Goal: Task Accomplishment & Management: Complete application form

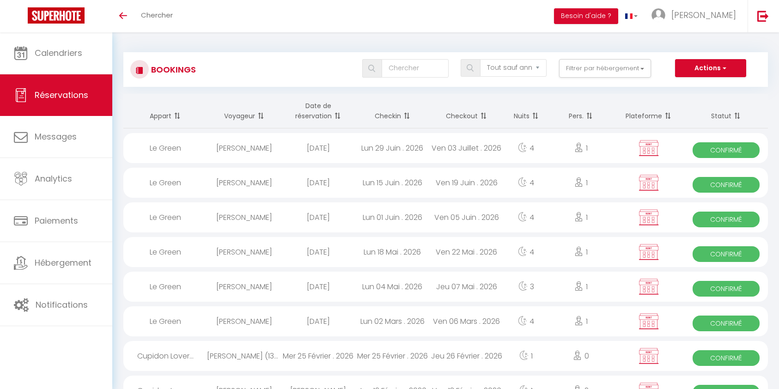
select select "not_cancelled"
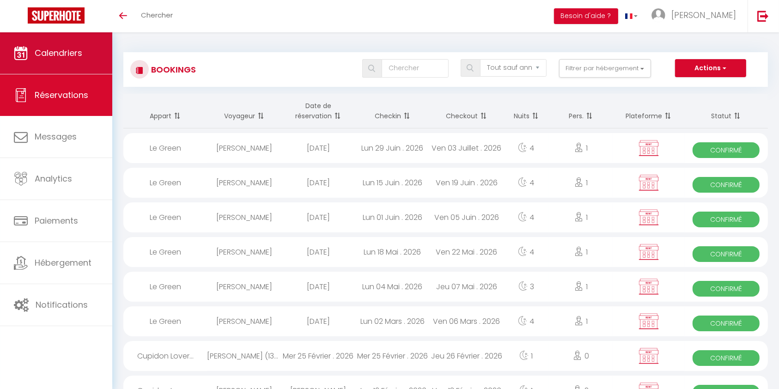
click at [36, 47] on span "Calendriers" at bounding box center [59, 53] width 48 height 12
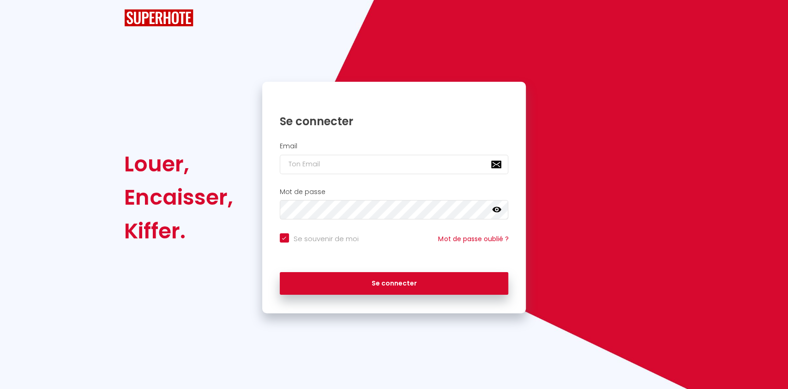
checkbox input "true"
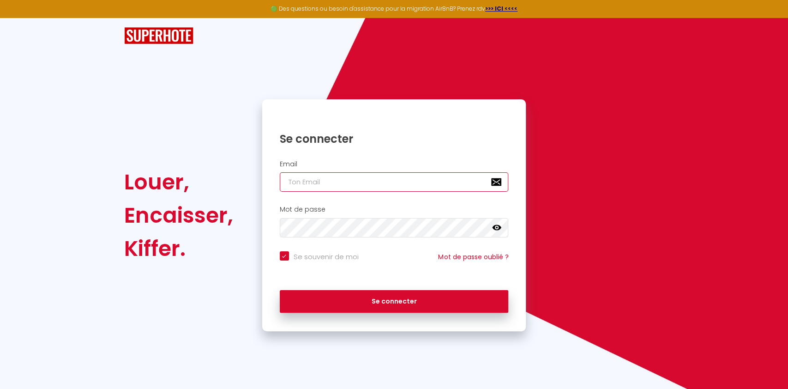
click at [364, 186] on input "email" at bounding box center [394, 181] width 229 height 19
type input "[EMAIL_ADDRESS][DOMAIN_NAME]"
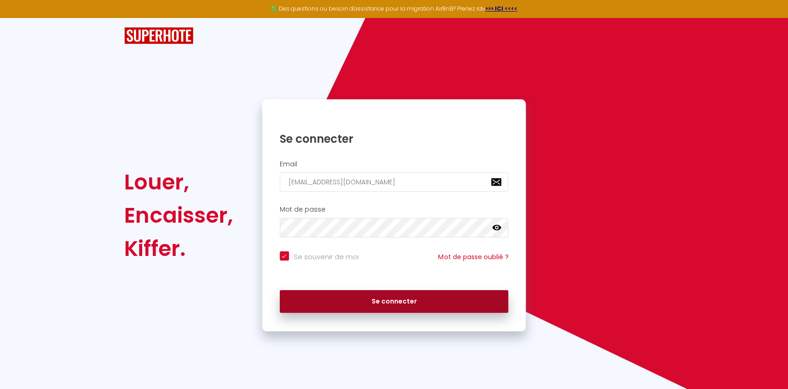
click at [369, 295] on button "Se connecter" at bounding box center [394, 301] width 229 height 23
checkbox input "true"
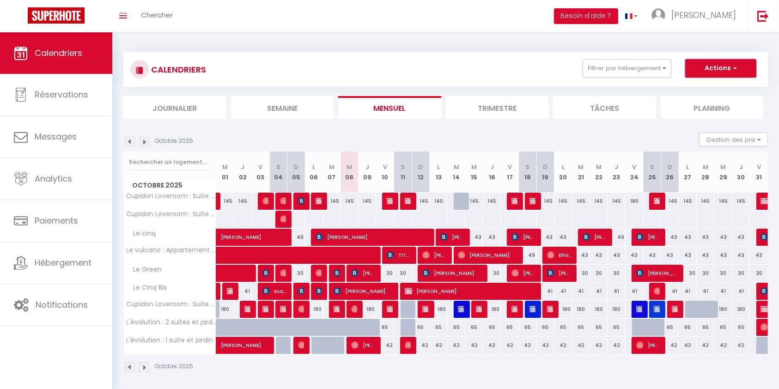
click at [728, 63] on button "Actions" at bounding box center [720, 68] width 71 height 18
click at [704, 87] on link "Nouvelle réservation" at bounding box center [711, 90] width 80 height 14
select select
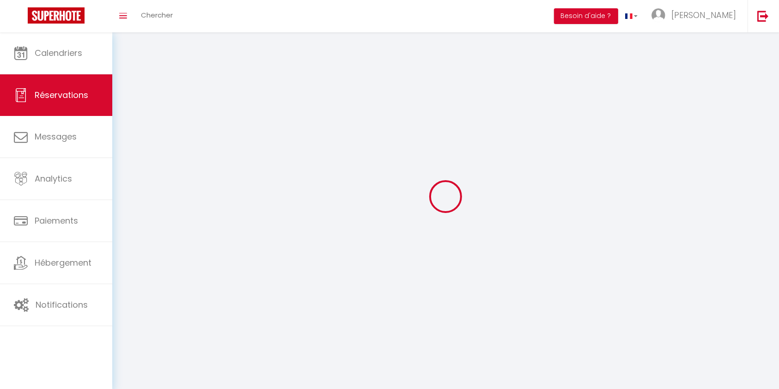
select select
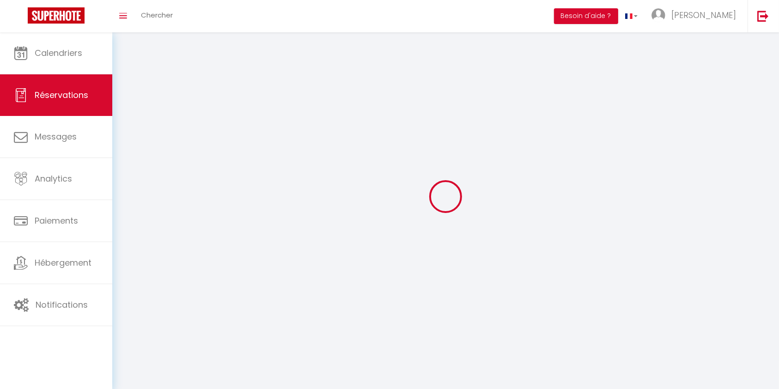
select select
checkbox input "false"
select select
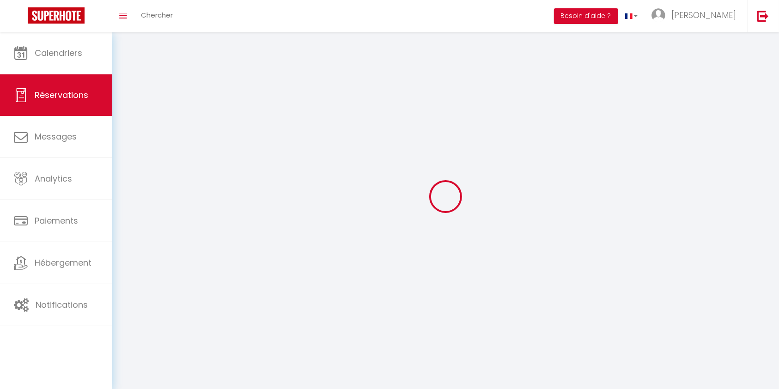
select select
checkbox input "false"
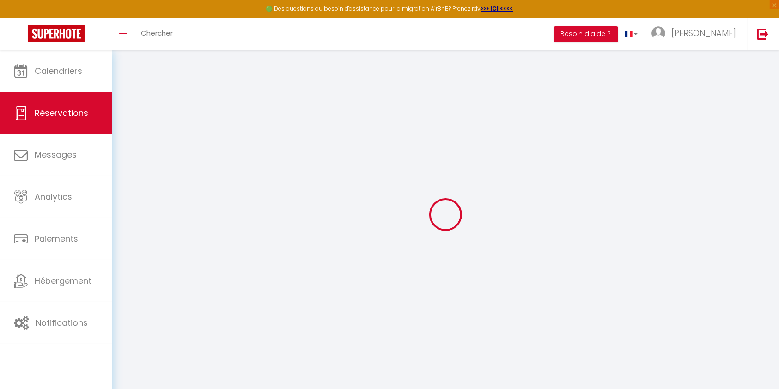
select select
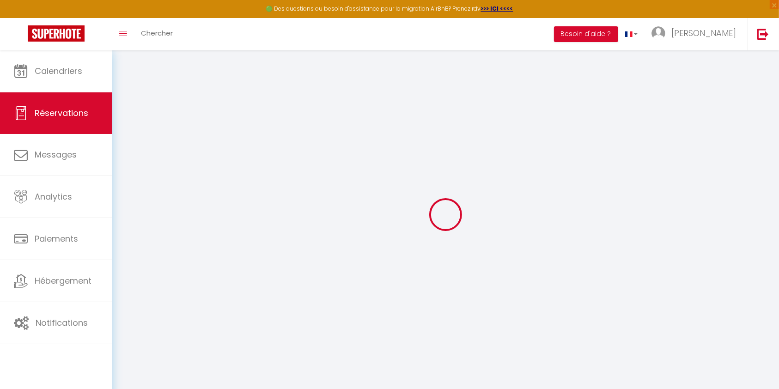
select select
checkbox input "false"
select select
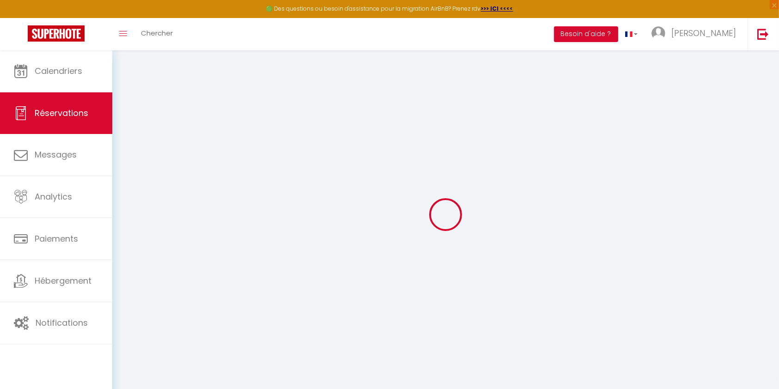
select select
checkbox input "false"
select select
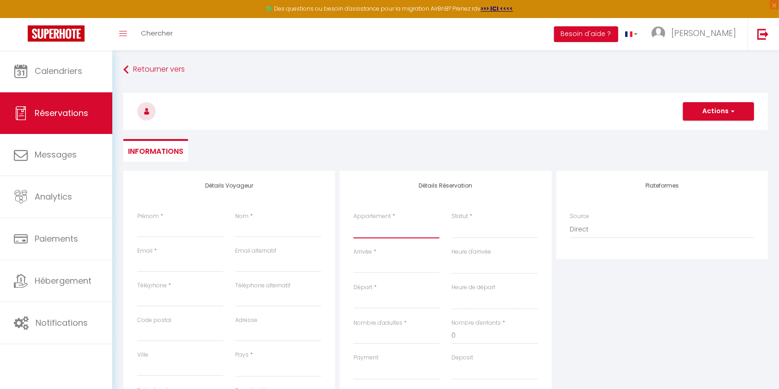
click at [380, 223] on select "L'évolution : 1 suite et jardin L'évolution : 2 suites et jardin Le Green Cupid…" at bounding box center [396, 230] width 86 height 18
select select "60779"
click at [353, 221] on select "L'évolution : 1 suite et jardin L'évolution : 2 suites et jardin Le Green Cupid…" at bounding box center [396, 230] width 86 height 18
select select
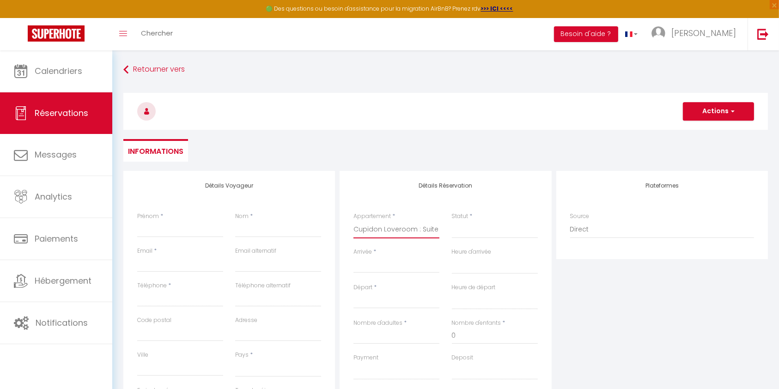
select select
checkbox input "false"
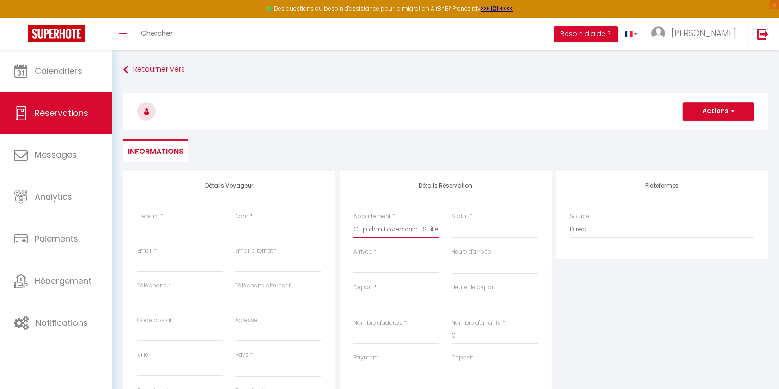
select select
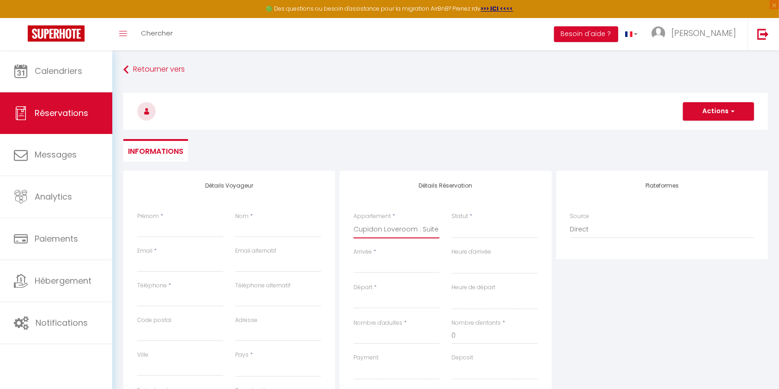
select select
checkbox input "false"
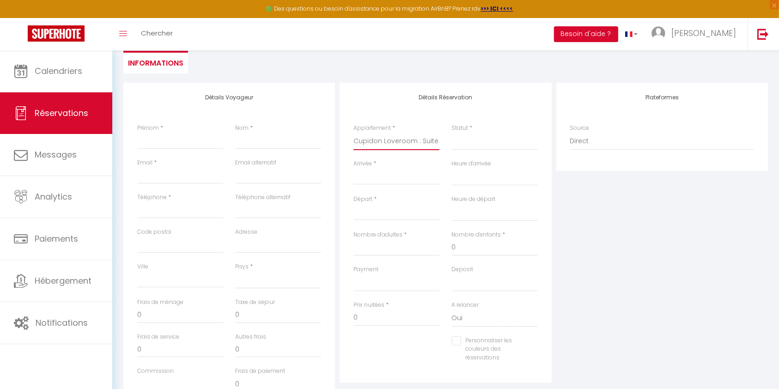
scroll to position [125, 0]
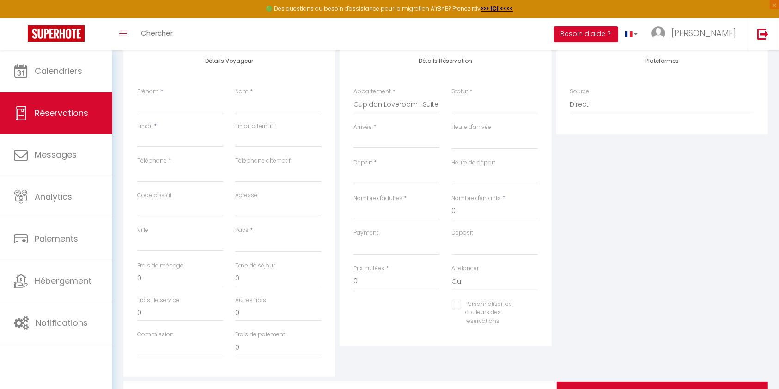
click at [378, 138] on input "Arrivée" at bounding box center [396, 141] width 86 height 12
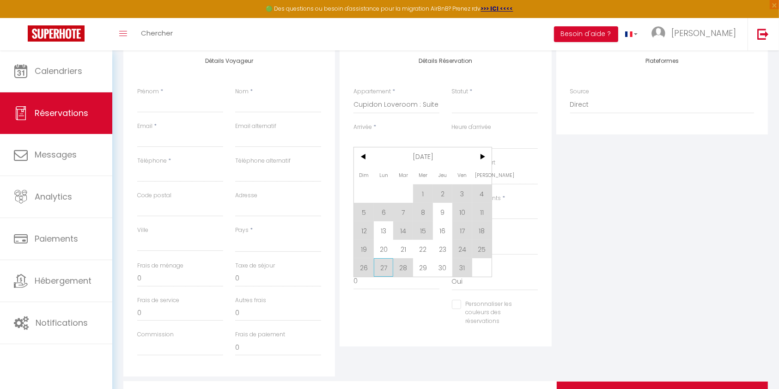
click at [377, 269] on span "27" at bounding box center [384, 267] width 20 height 18
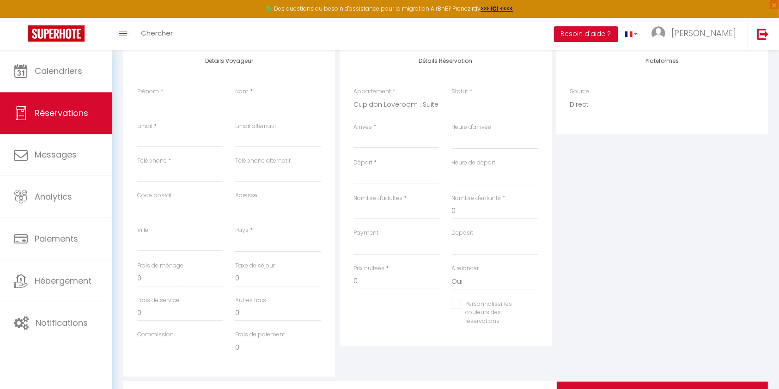
select select
type input "Lun 27 Octobre 2025"
select select
type input "[DATE]"
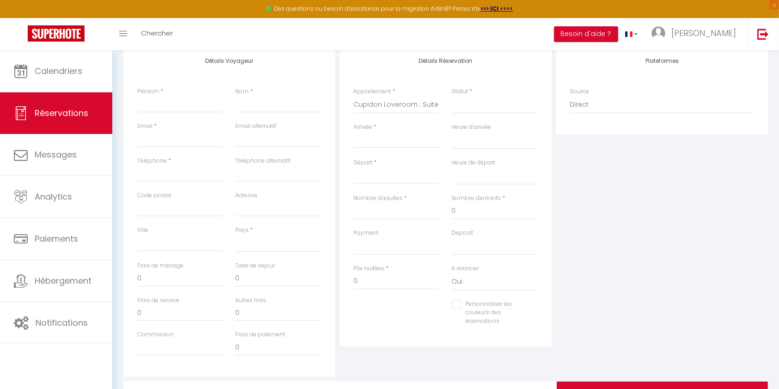
select select
checkbox input "false"
click at [373, 179] on input "[DATE]" at bounding box center [396, 176] width 86 height 12
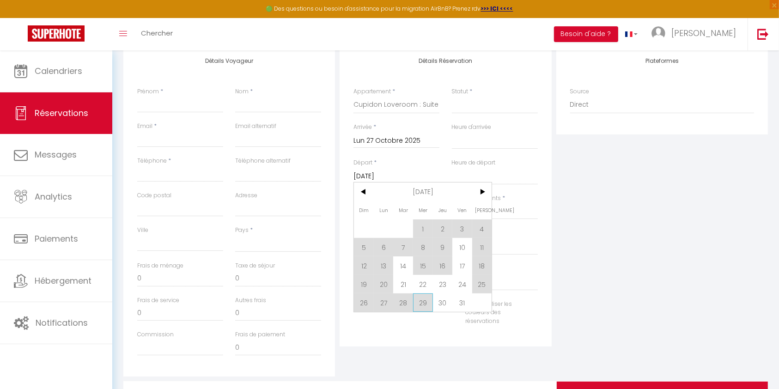
click at [427, 305] on span "29" at bounding box center [423, 302] width 20 height 18
select select
type input "Mer 29 Octobre 2025"
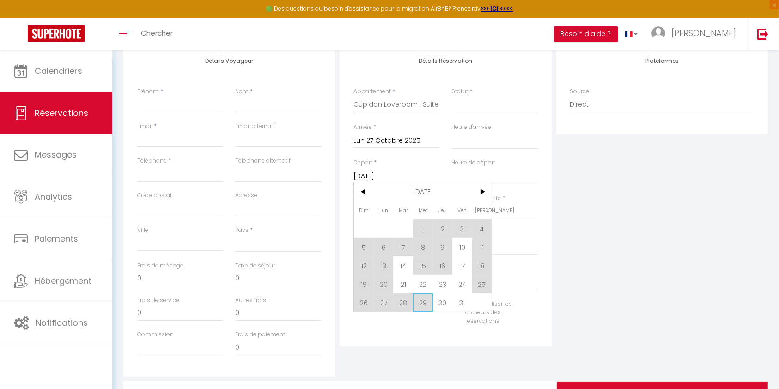
select select
checkbox input "false"
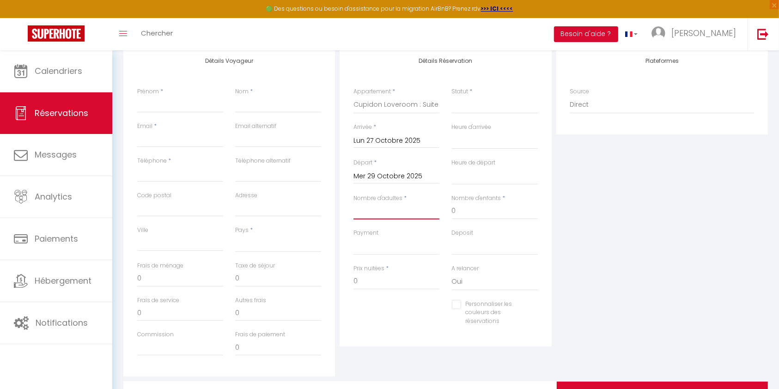
click at [396, 210] on input "Nombre d'adultes" at bounding box center [396, 211] width 86 height 17
type input "2"
select select
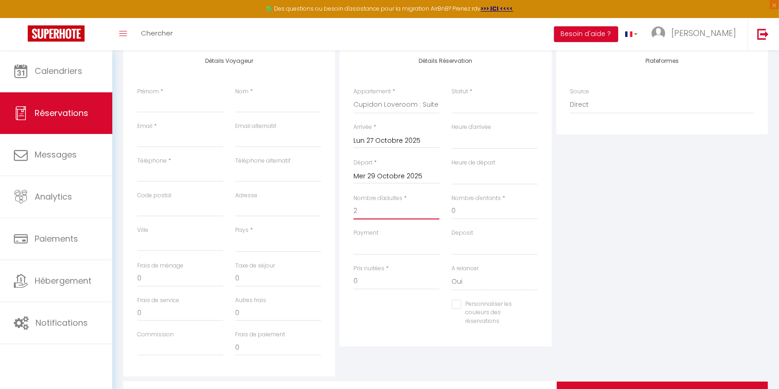
select select
checkbox input "false"
select select
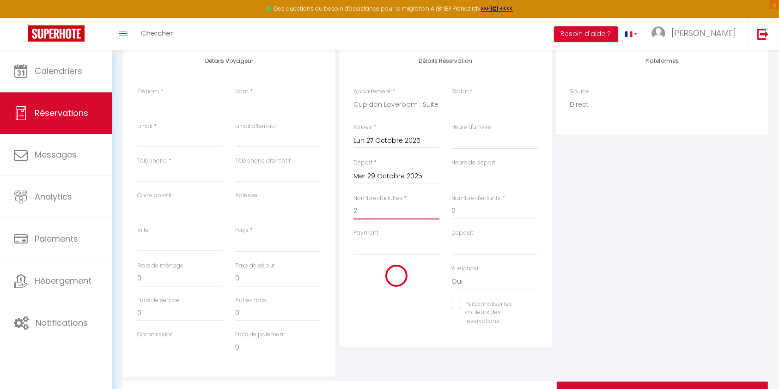
select select
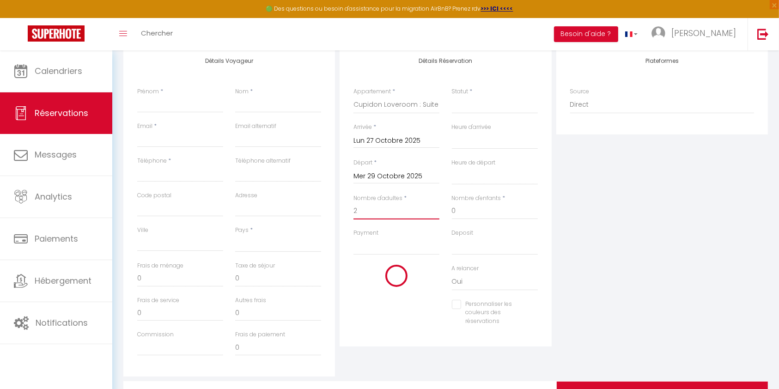
checkbox input "false"
type input "2"
click at [375, 246] on select "OK KO" at bounding box center [396, 246] width 86 height 18
select select "12"
click at [353, 237] on select "OK KO" at bounding box center [396, 246] width 86 height 18
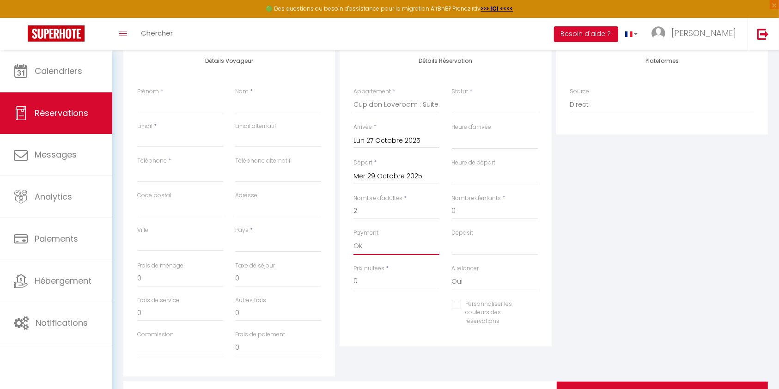
select select
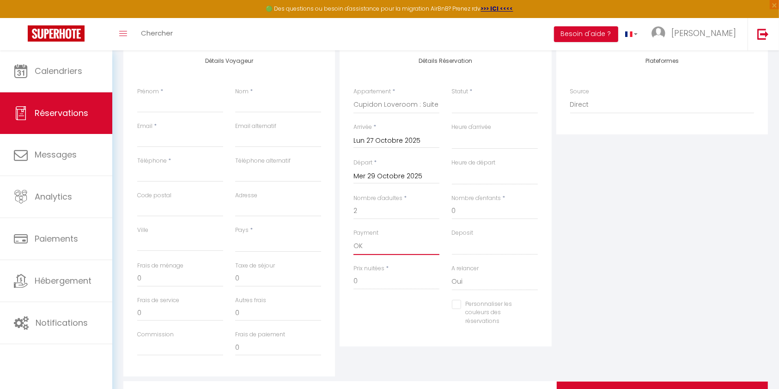
checkbox input "false"
click at [497, 104] on select "Confirmé Non Confirmé [PERSON_NAME] par le voyageur No Show Request" at bounding box center [495, 105] width 86 height 18
select select "1"
click at [452, 96] on select "Confirmé Non Confirmé [PERSON_NAME] par le voyageur No Show Request" at bounding box center [495, 105] width 86 height 18
select select
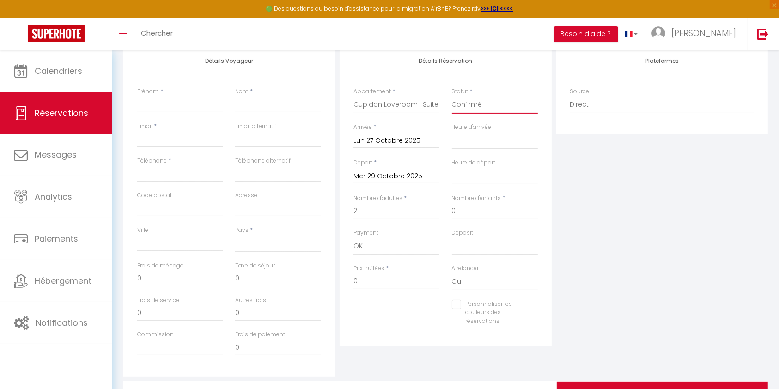
select select
checkbox input "false"
click at [166, 137] on input "Email client" at bounding box center [180, 139] width 86 height 17
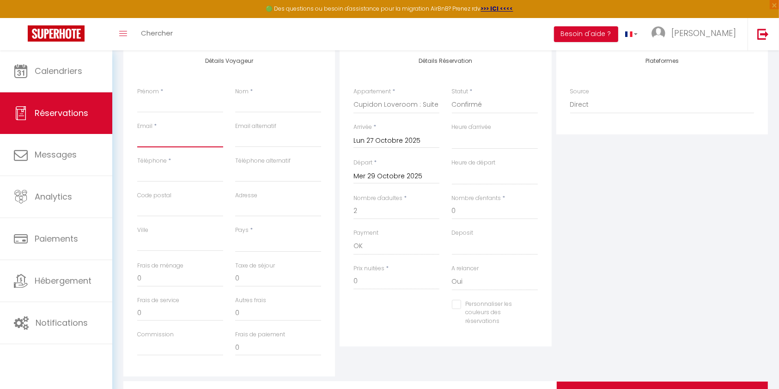
paste input "[PERSON_NAME][EMAIL_ADDRESS][DOMAIN_NAME]"
type input "[PERSON_NAME][EMAIL_ADDRESS][DOMAIN_NAME]"
select select
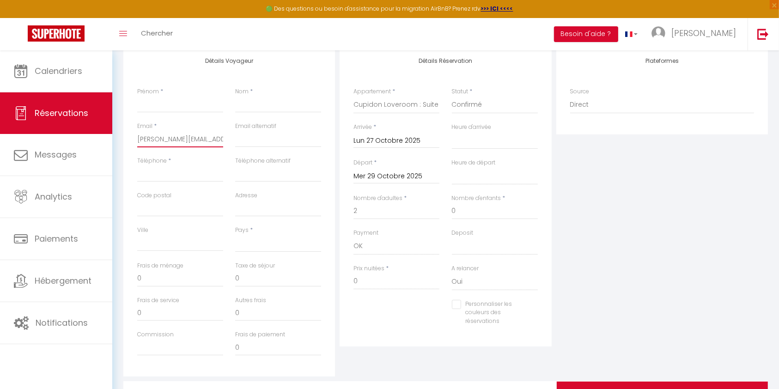
select select
checkbox input "false"
type input "[PERSON_NAME][EMAIL_ADDRESS][DOMAIN_NAME]"
click at [163, 103] on input "Prénom" at bounding box center [180, 104] width 86 height 17
type input "L"
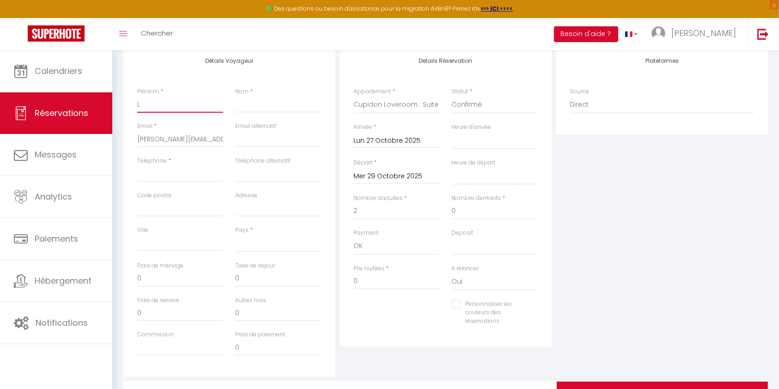
select select
checkbox input "false"
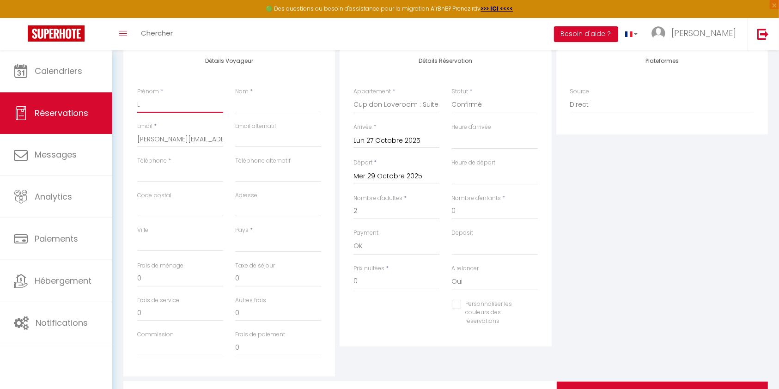
type input "La"
select select
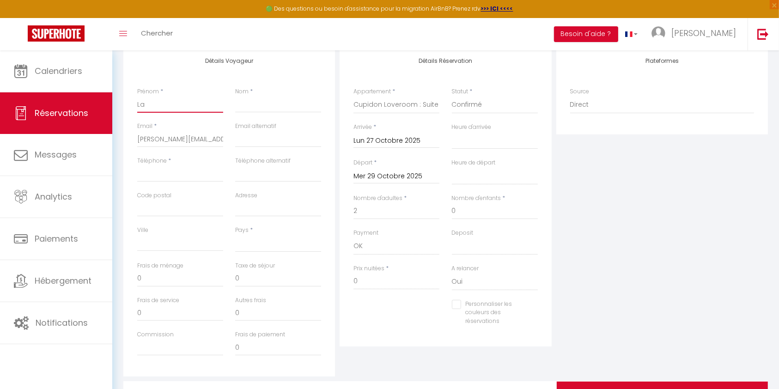
checkbox input "false"
type input "Lau"
select select
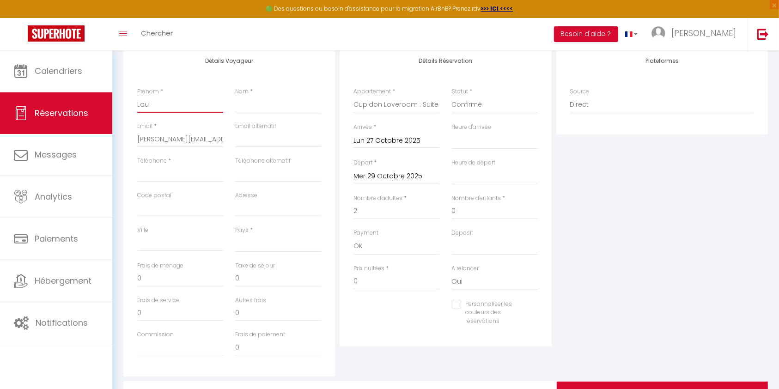
select select
checkbox input "false"
type input "Laur"
select select
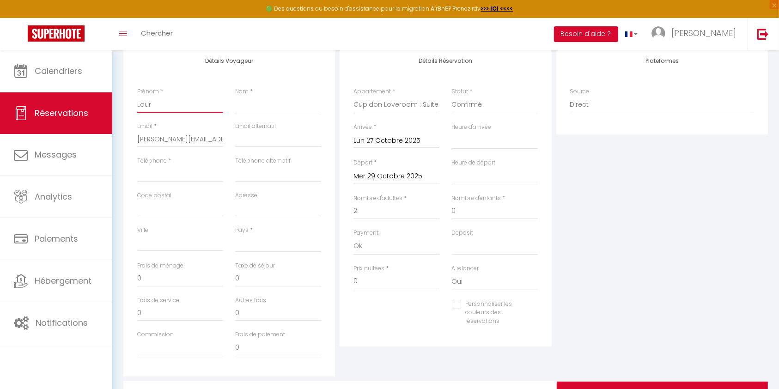
select select
checkbox input "false"
type input "[PERSON_NAME]"
select select
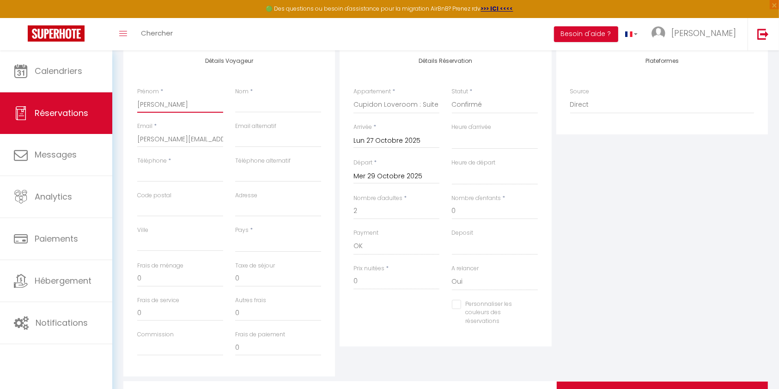
select select
checkbox input "false"
type input "[PERSON_NAME]"
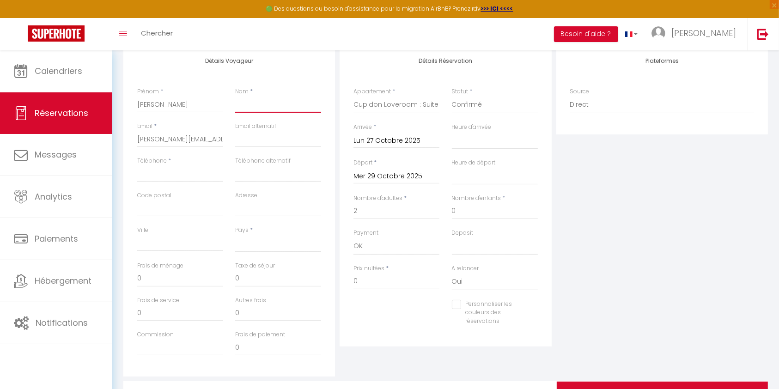
type input "B"
select select
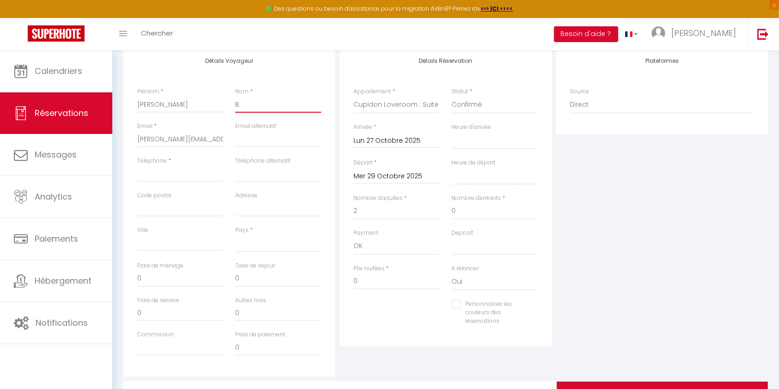
checkbox input "false"
type input "Ba"
select select
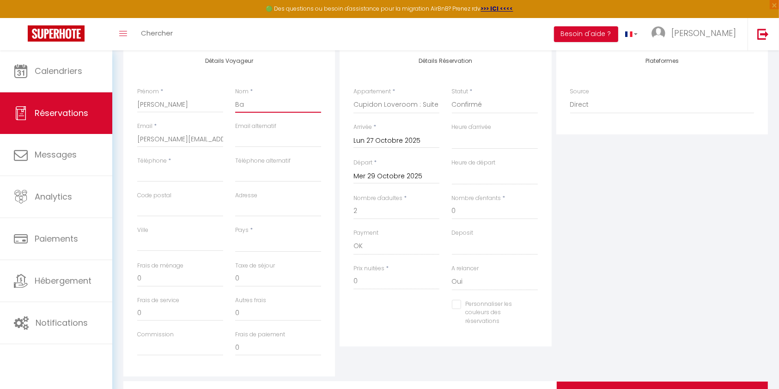
select select
checkbox input "false"
type input "Bar"
select select
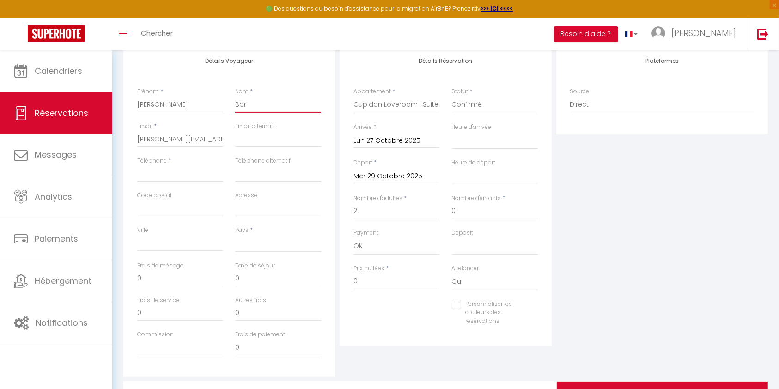
select select
checkbox input "false"
type input "Bare"
select select
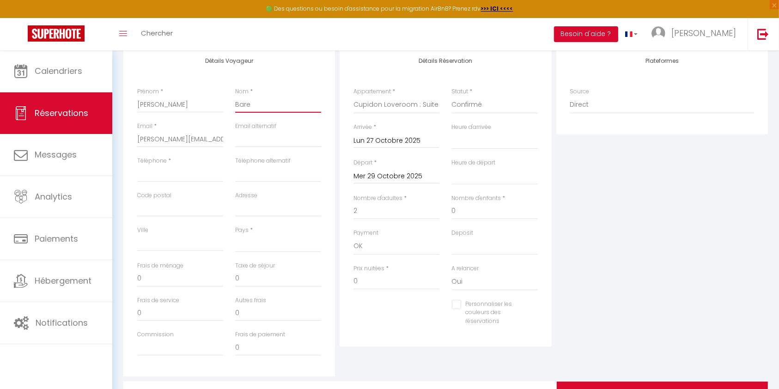
select select
checkbox input "false"
type input "Baret"
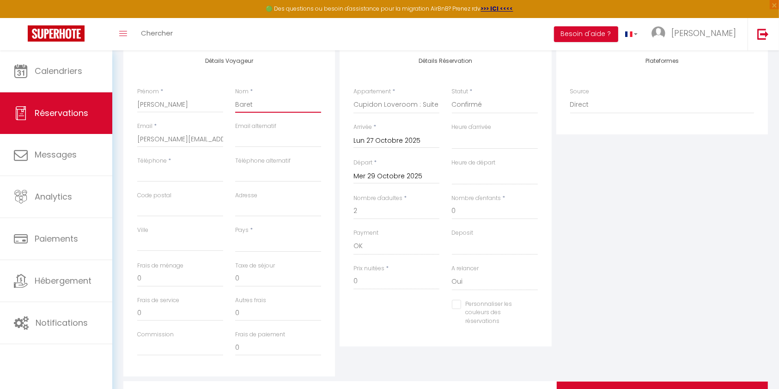
select select
checkbox input "false"
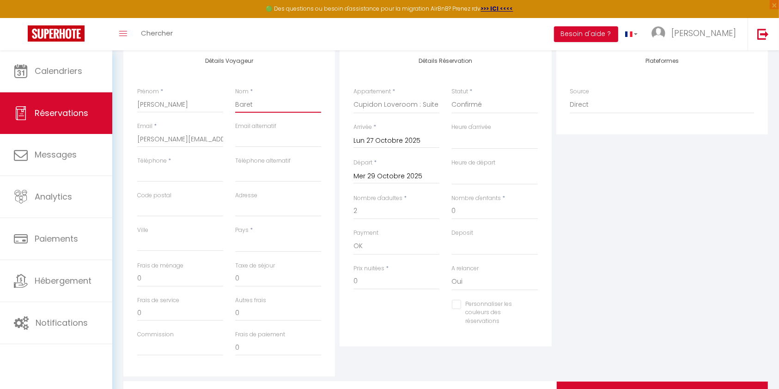
click at [245, 104] on input "Baret" at bounding box center [278, 104] width 86 height 17
type input "Barret"
select select
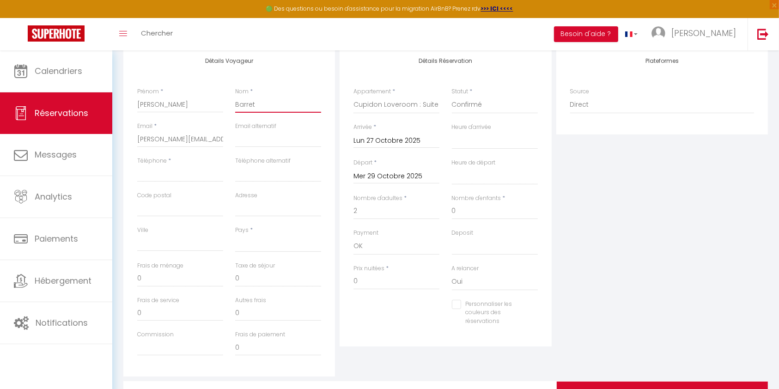
select select
checkbox input "false"
type input "Barret"
click at [181, 175] on input "Téléphone" at bounding box center [180, 173] width 86 height 17
paste input "0615734962"
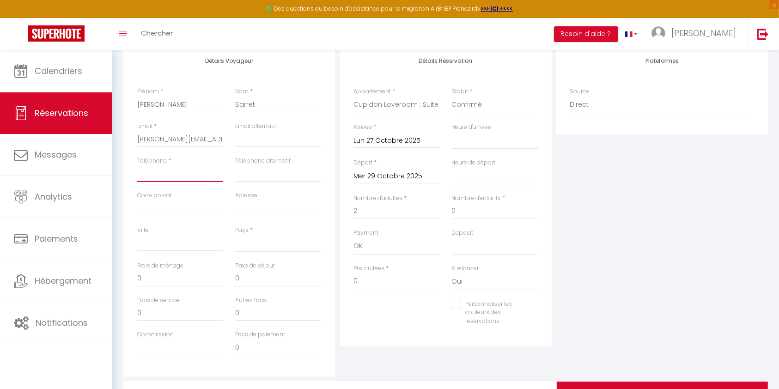
type input "0615734962"
select select
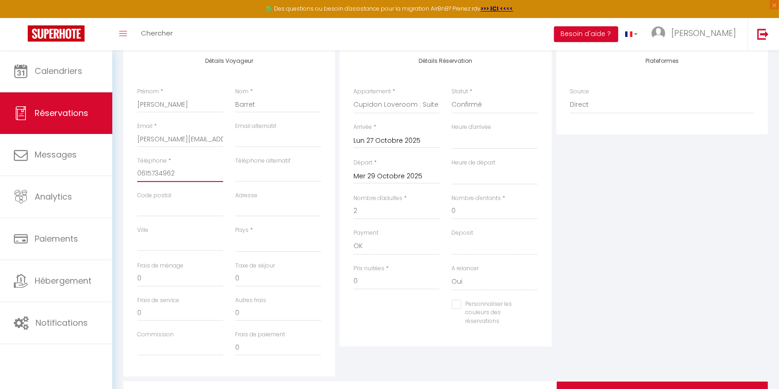
checkbox input "false"
type input "0615734962"
click at [250, 243] on select "[GEOGRAPHIC_DATA] [GEOGRAPHIC_DATA] [GEOGRAPHIC_DATA] [GEOGRAPHIC_DATA] [GEOGRA…" at bounding box center [278, 244] width 86 height 18
click at [235, 235] on select "[GEOGRAPHIC_DATA] [GEOGRAPHIC_DATA] [GEOGRAPHIC_DATA] [GEOGRAPHIC_DATA] [GEOGRA…" at bounding box center [278, 244] width 86 height 18
select select "FR"
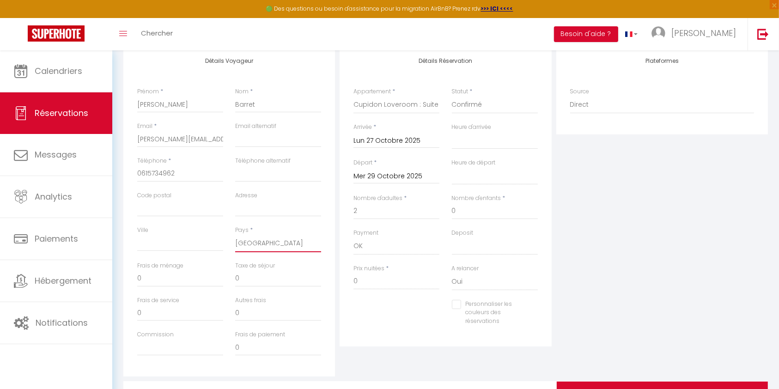
select select
checkbox input "false"
click at [362, 275] on input "0" at bounding box center [396, 281] width 86 height 17
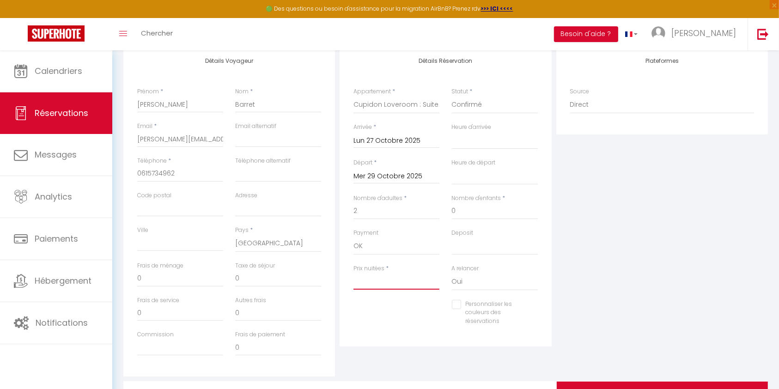
select select
checkbox input "false"
type input "3"
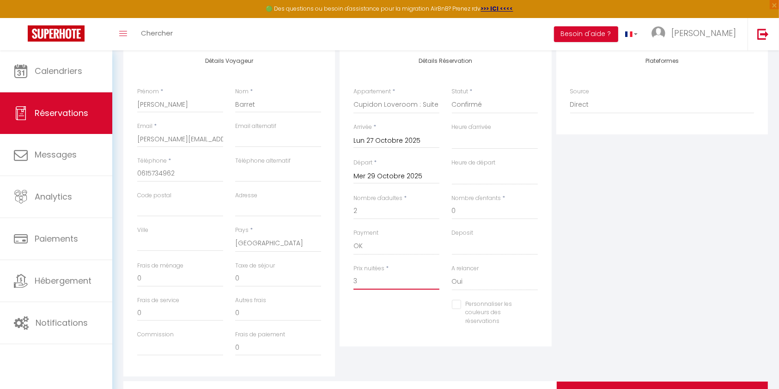
select select
checkbox input "false"
type input "30"
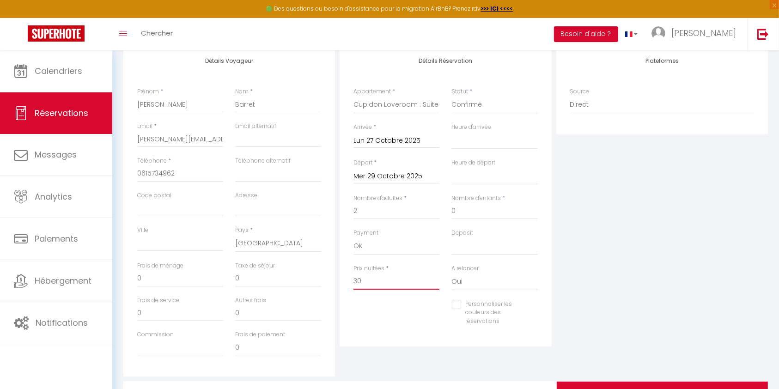
select select
checkbox input "false"
click at [458, 305] on input "Personnaliser les couleurs des réservations" at bounding box center [489, 304] width 74 height 9
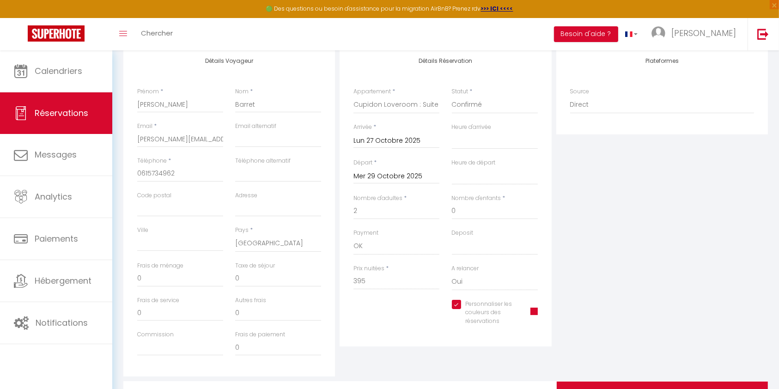
click at [536, 308] on span at bounding box center [533, 311] width 7 height 7
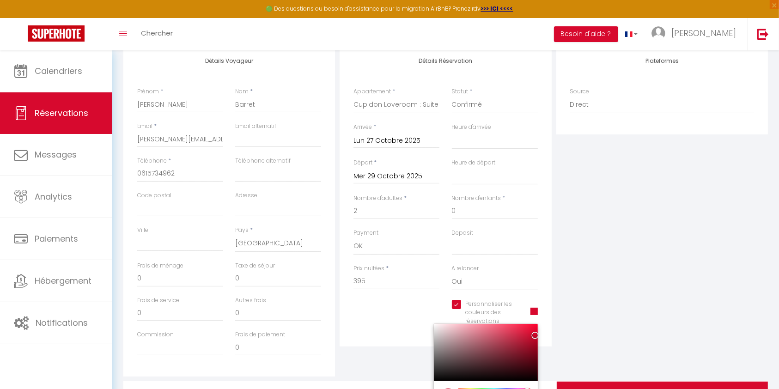
scroll to position [176, 0]
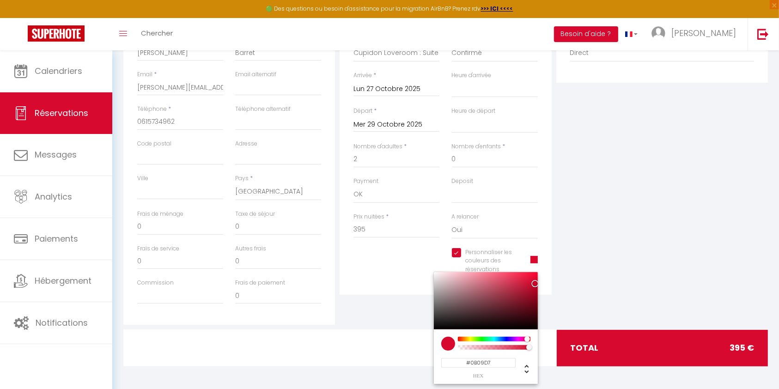
click at [506, 339] on div at bounding box center [494, 339] width 71 height 5
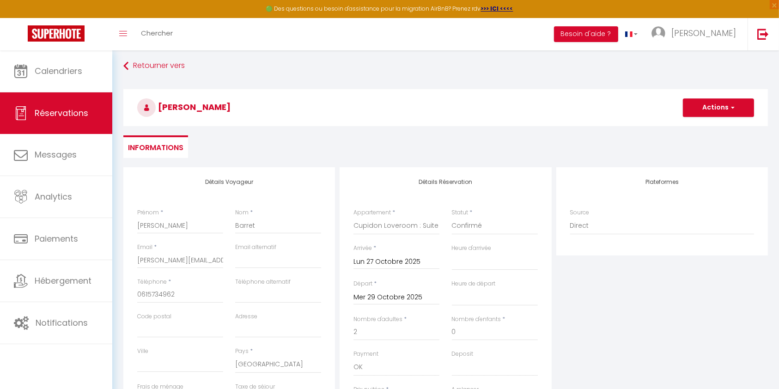
scroll to position [0, 0]
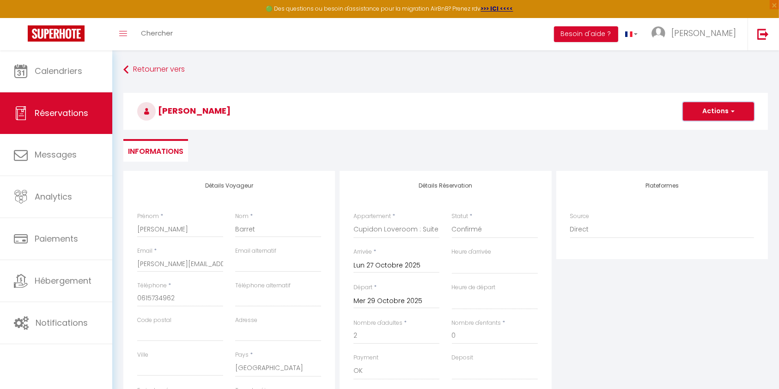
click at [711, 109] on button "Actions" at bounding box center [718, 111] width 71 height 18
click at [704, 129] on link "Enregistrer" at bounding box center [708, 132] width 73 height 12
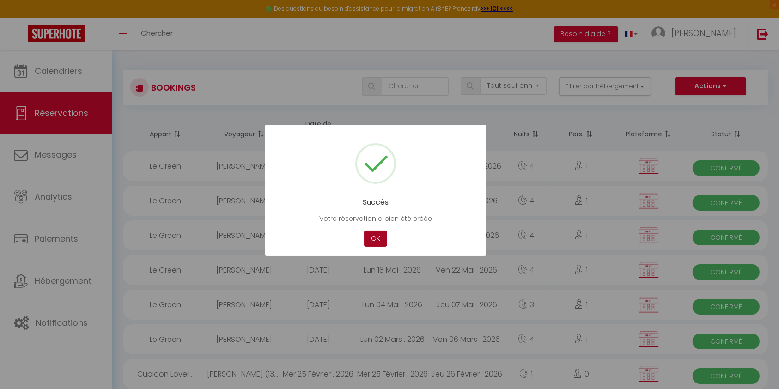
click at [370, 242] on button "OK" at bounding box center [375, 238] width 23 height 16
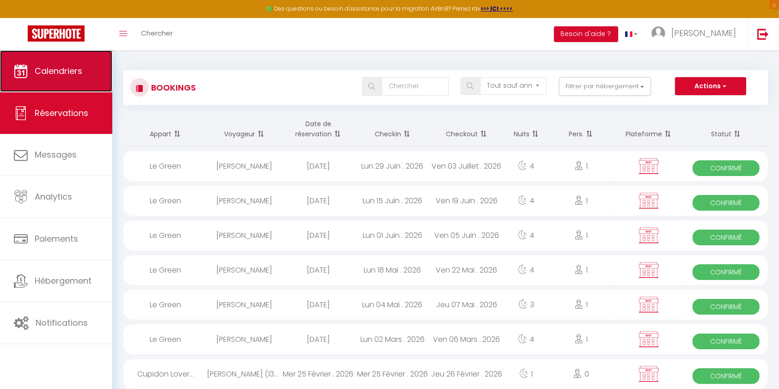
click at [50, 63] on link "Calendriers" at bounding box center [56, 71] width 112 height 42
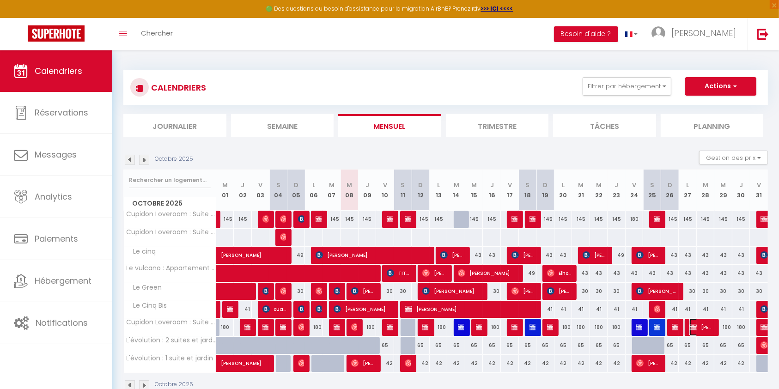
click at [691, 325] on img at bounding box center [692, 326] width 7 height 7
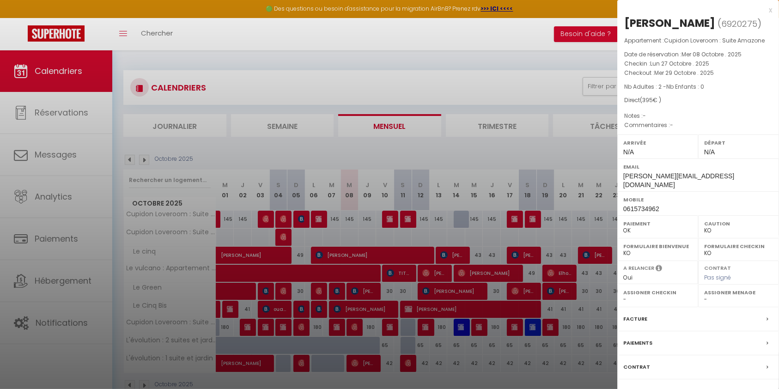
click at [635, 314] on label "Facture" at bounding box center [635, 319] width 24 height 10
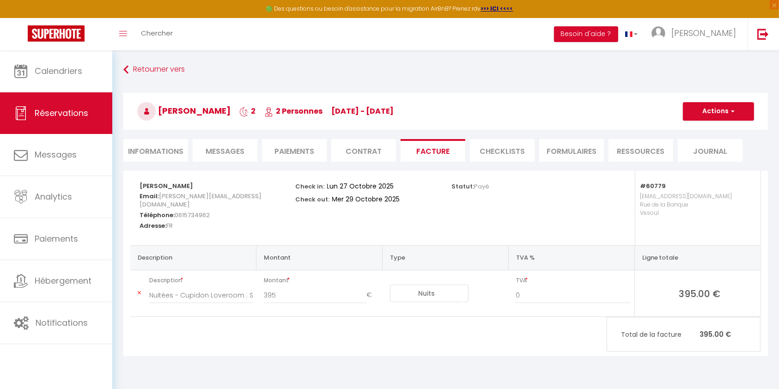
click at [151, 143] on li "Informations" at bounding box center [155, 150] width 65 height 23
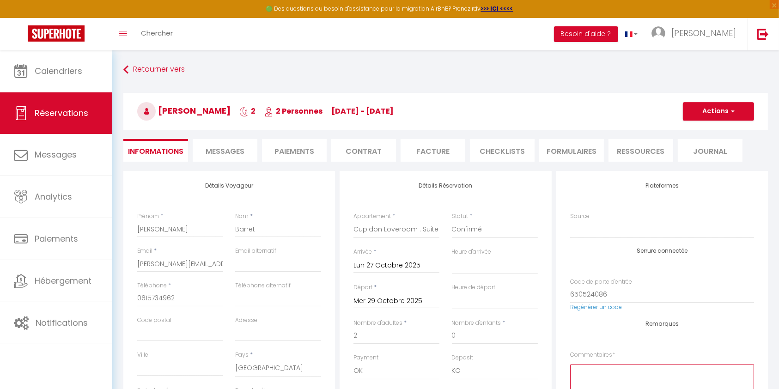
click at [622, 377] on textarea at bounding box center [662, 392] width 184 height 56
click at [726, 109] on button "Actions" at bounding box center [718, 111] width 71 height 18
click at [708, 131] on link "Enregistrer" at bounding box center [708, 132] width 73 height 12
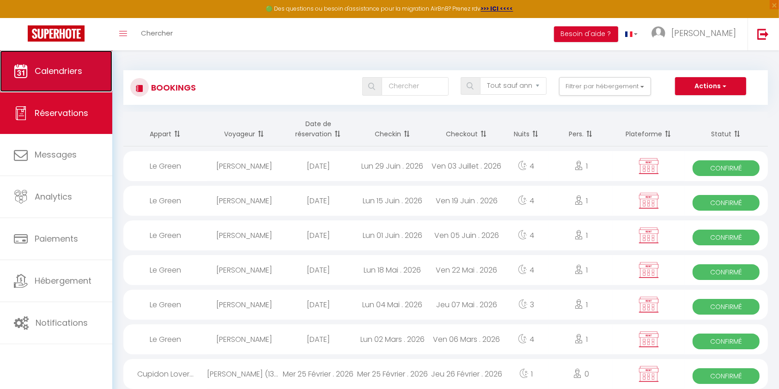
click at [55, 71] on span "Calendriers" at bounding box center [59, 71] width 48 height 12
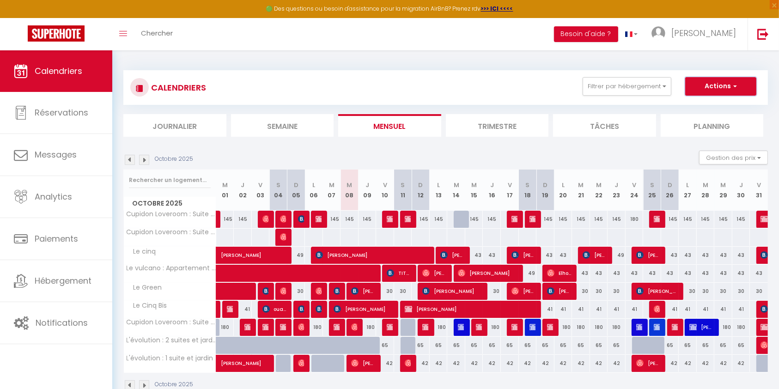
click at [708, 90] on button "Actions" at bounding box center [720, 86] width 71 height 18
click at [712, 109] on link "Nouvelle réservation" at bounding box center [711, 108] width 80 height 14
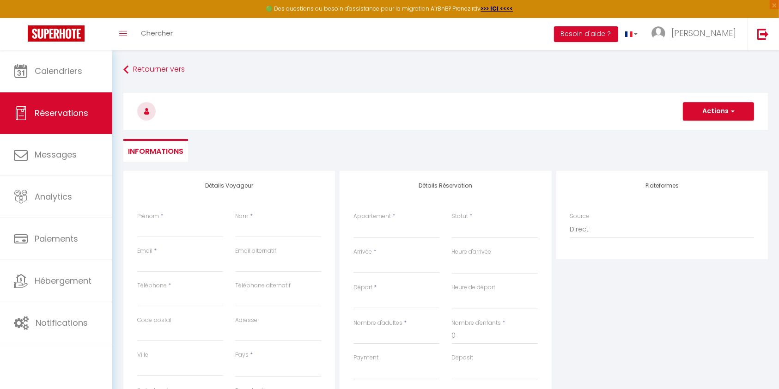
click at [376, 262] on input "Arrivée" at bounding box center [396, 266] width 86 height 12
click at [475, 286] on span ">" at bounding box center [482, 281] width 20 height 18
click at [361, 338] on span "2" at bounding box center [364, 336] width 20 height 18
click at [372, 337] on input "Nombre d'adultes" at bounding box center [396, 335] width 86 height 17
click at [377, 372] on select "OK KO" at bounding box center [396, 371] width 86 height 18
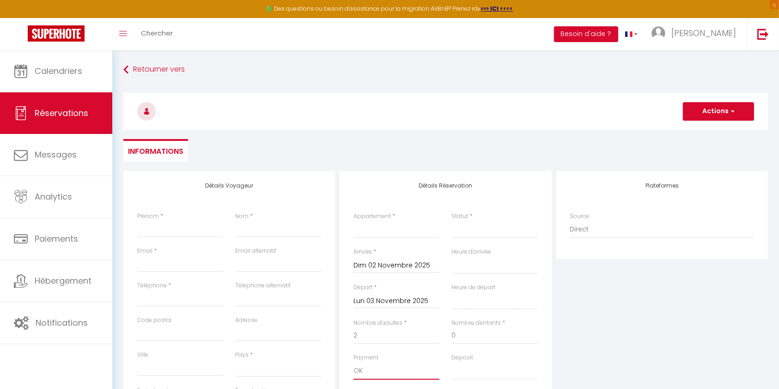
click at [353, 362] on select "OK KO" at bounding box center [396, 371] width 86 height 18
click at [463, 231] on select "Confirmé Non Confirmé [PERSON_NAME] par le voyageur No Show Request" at bounding box center [495, 230] width 86 height 18
click at [452, 221] on select "Confirmé Non Confirmé [PERSON_NAME] par le voyageur No Show Request" at bounding box center [495, 230] width 86 height 18
click at [384, 223] on select "L'évolution : 1 suite et jardin L'évolution : 2 suites et jardin Le Green Cupid…" at bounding box center [396, 230] width 86 height 18
click at [353, 221] on select "L'évolution : 1 suite et jardin L'évolution : 2 suites et jardin Le Green Cupid…" at bounding box center [396, 230] width 86 height 18
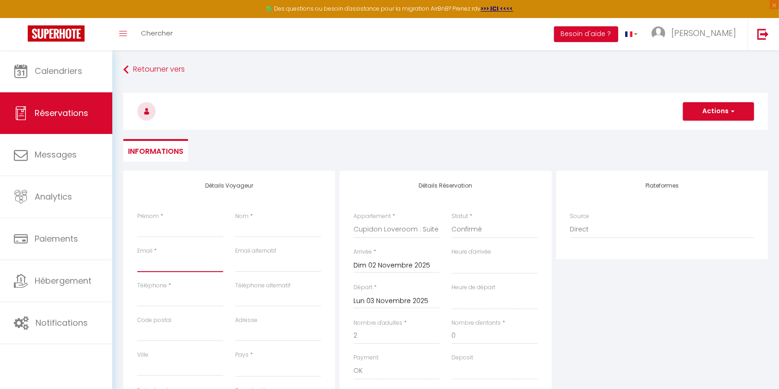
click at [167, 271] on input "Email client" at bounding box center [180, 263] width 86 height 17
paste input "[EMAIL_ADDRESS][DOMAIN_NAME]"
drag, startPoint x: 164, startPoint y: 264, endPoint x: 134, endPoint y: 263, distance: 30.5
click at [134, 263] on div "Email * [EMAIL_ADDRESS][DOMAIN_NAME]" at bounding box center [180, 264] width 98 height 35
click at [153, 225] on input "Prénom" at bounding box center [180, 229] width 86 height 17
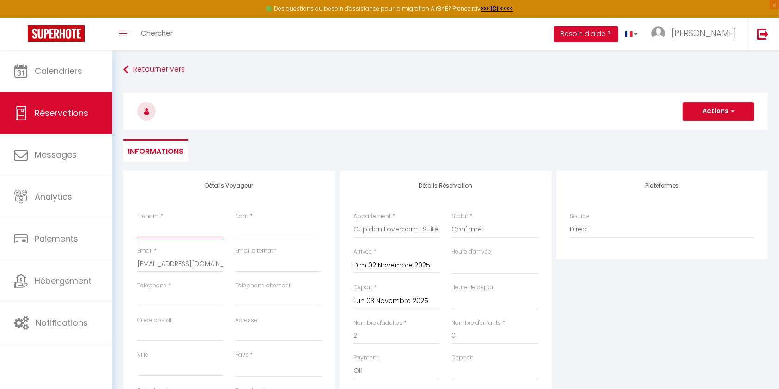
paste input "joumana"
click at [140, 228] on input "joumana" at bounding box center [180, 229] width 86 height 17
paste input "0650001540"
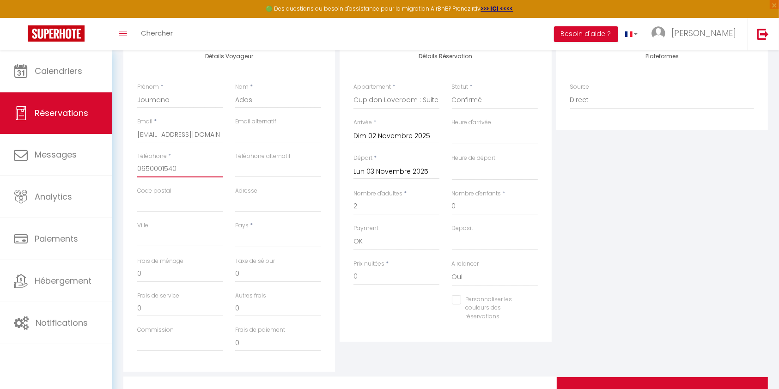
scroll to position [131, 0]
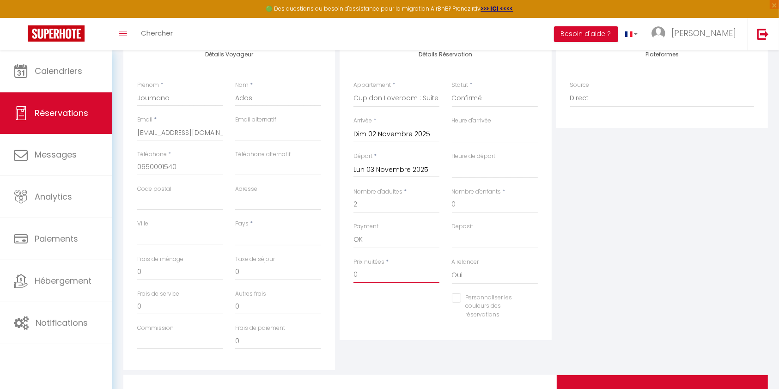
drag, startPoint x: 380, startPoint y: 271, endPoint x: 308, endPoint y: 279, distance: 72.1
click at [308, 279] on div "Détails Voyageur Prénom * Joumana Nom * Adas Email * [EMAIL_ADDRESS][DOMAIN_NAM…" at bounding box center [445, 205] width 649 height 330
click at [284, 240] on select "[GEOGRAPHIC_DATA] [GEOGRAPHIC_DATA] [GEOGRAPHIC_DATA] [GEOGRAPHIC_DATA] [GEOGRA…" at bounding box center [278, 237] width 86 height 18
click at [235, 228] on select "[GEOGRAPHIC_DATA] [GEOGRAPHIC_DATA] [GEOGRAPHIC_DATA] [GEOGRAPHIC_DATA] [GEOGRA…" at bounding box center [278, 237] width 86 height 18
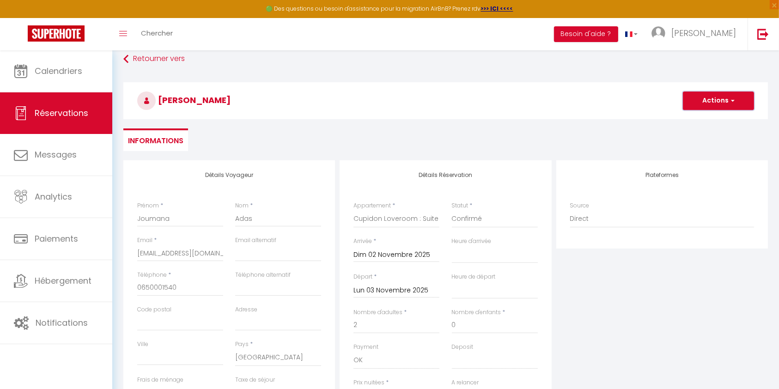
click at [720, 96] on button "Actions" at bounding box center [718, 100] width 71 height 18
click at [705, 115] on link "Enregistrer" at bounding box center [708, 121] width 73 height 12
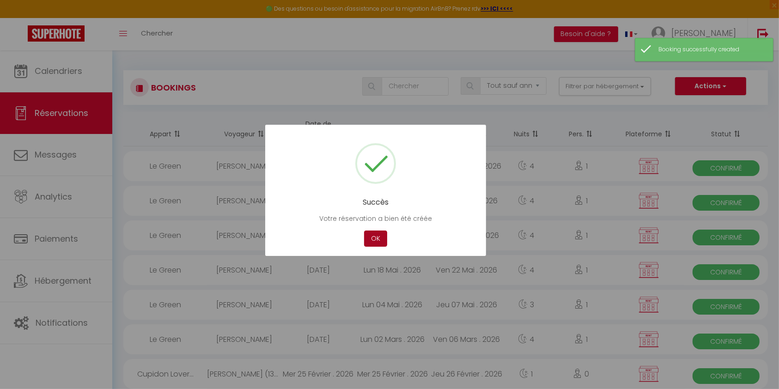
click at [369, 238] on button "OK" at bounding box center [375, 238] width 23 height 16
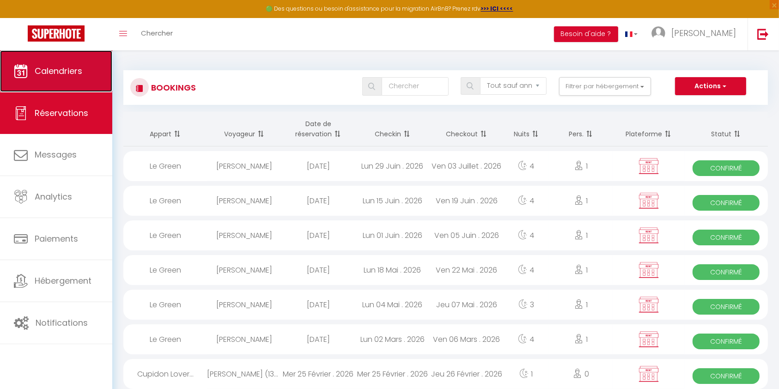
click at [73, 74] on span "Calendriers" at bounding box center [59, 71] width 48 height 12
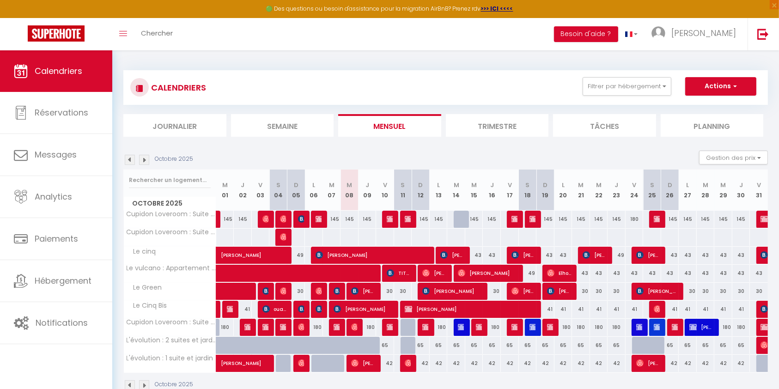
click at [145, 160] on img at bounding box center [144, 160] width 10 height 10
